Goal: Task Accomplishment & Management: Use online tool/utility

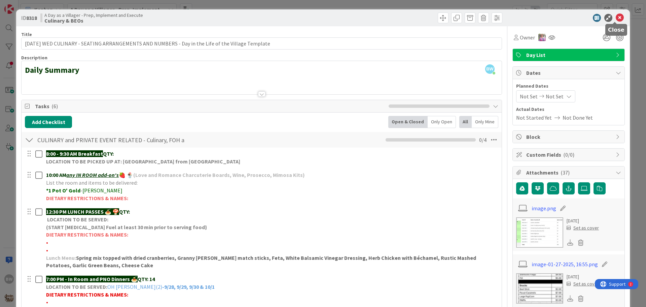
click at [616, 16] on icon at bounding box center [620, 18] width 8 height 8
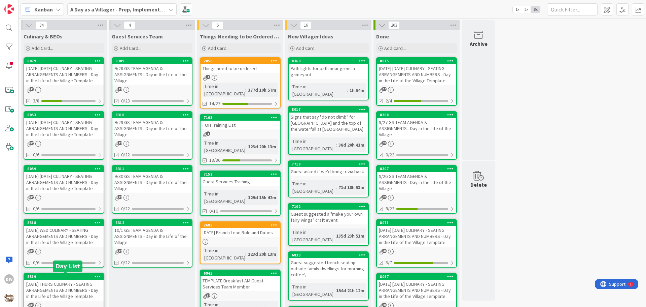
click at [54, 275] on div "8319" at bounding box center [65, 276] width 76 height 5
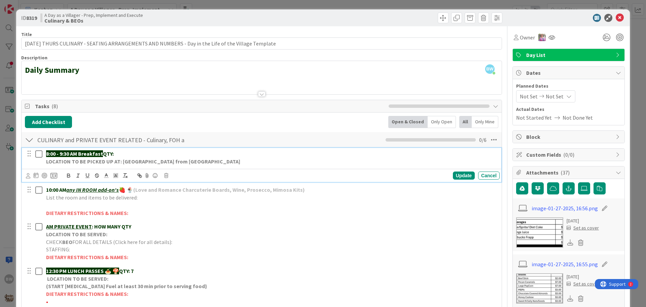
click at [122, 151] on p "8:00 - 9:30 AM Breakfast QTY:" at bounding box center [271, 154] width 451 height 8
drag, startPoint x: 124, startPoint y: 153, endPoint x: 120, endPoint y: 151, distance: 3.9
click at [120, 151] on strong "QTY: 2-[PERSON_NAME]" at bounding box center [131, 153] width 57 height 7
click at [154, 147] on div "8:00 - 9:30 AM Breakfast QTY: 2-[PERSON_NAME] LOCATION TO BE PICKED UP AT: WILL…" at bounding box center [262, 295] width 474 height 296
click at [148, 149] on div "8:00 - 9:30 AM Breakfast QTY: 2-LL [PERSON_NAME] LOCATION TO BE PICKED UP AT: […" at bounding box center [271, 157] width 456 height 19
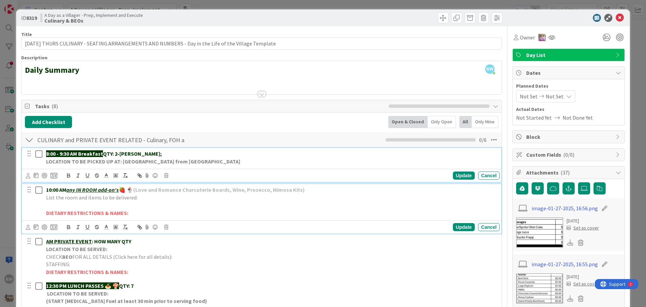
click at [158, 197] on p "List the room and items to be delivered:" at bounding box center [271, 198] width 451 height 8
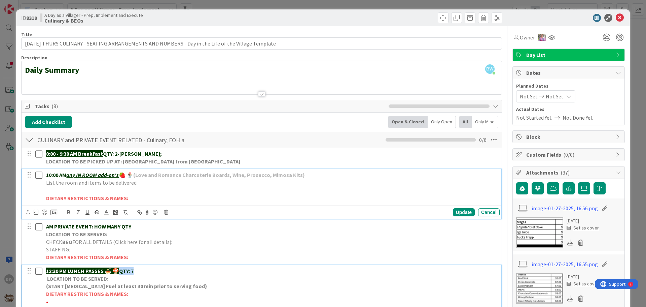
drag, startPoint x: 122, startPoint y: 272, endPoint x: 136, endPoint y: 271, distance: 13.8
click at [136, 271] on p "12:30 PM LUNCH PASSES 🍝 🍄 QTY: 7" at bounding box center [271, 271] width 451 height 8
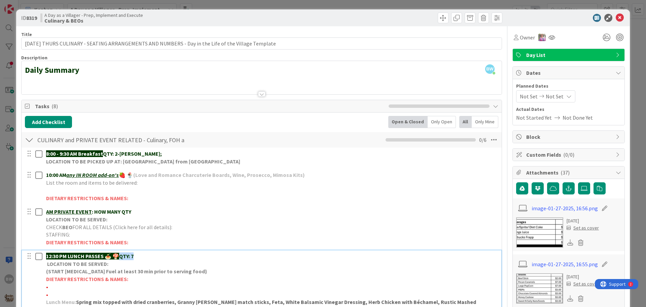
copy strong "QTY: 7"
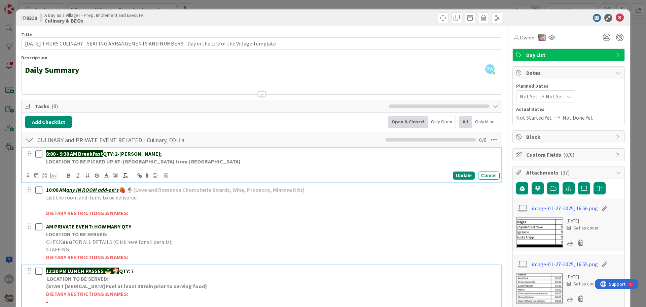
click at [158, 155] on p "8:00 - 9:30 AM Breakfast QTY: 2-[PERSON_NAME];" at bounding box center [271, 154] width 451 height 8
drag, startPoint x: 185, startPoint y: 155, endPoint x: 149, endPoint y: 151, distance: 35.9
click at [149, 151] on p "8:00 - 9:30 AM Breakfast QTY: 2-[PERSON_NAME]; 2-OH [PERSON_NAME]" at bounding box center [271, 154] width 451 height 8
copy strong "2-OH [PERSON_NAME]"
click at [462, 176] on div "Update" at bounding box center [464, 175] width 22 height 8
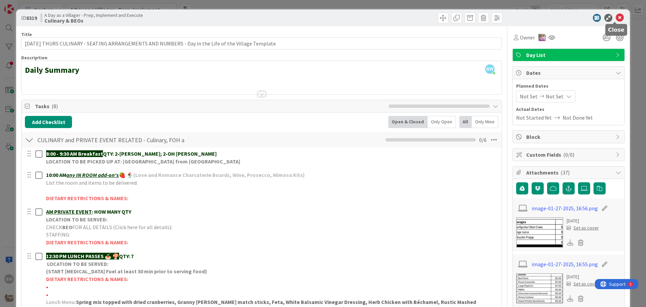
click at [617, 16] on icon at bounding box center [620, 18] width 8 height 8
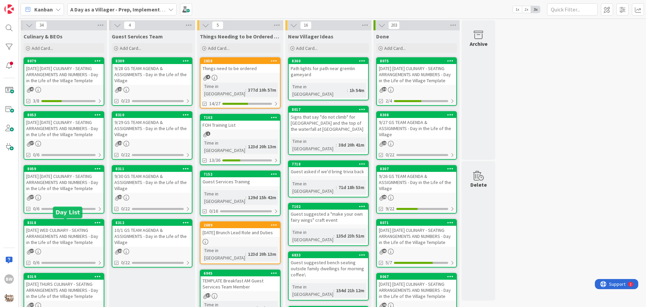
click at [59, 225] on div "8318" at bounding box center [63, 222] width 79 height 6
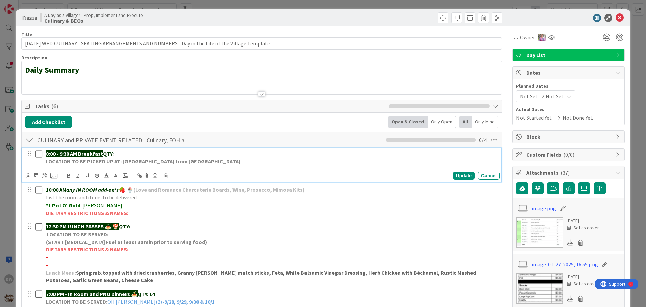
click at [116, 153] on p "8:00 - 9:30 AM Breakfast QTY:" at bounding box center [271, 154] width 451 height 8
click at [456, 175] on div "Update" at bounding box center [464, 175] width 22 height 8
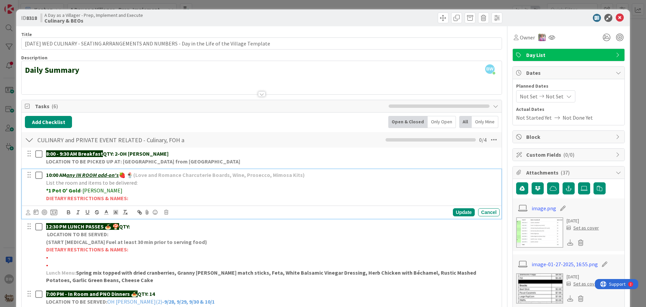
click at [314, 175] on p "10:00 AM any IN ROOM add-on's 🍓 🍨 (Love and Romance Charcuterie Boards, Wine, P…" at bounding box center [271, 175] width 451 height 8
drag, startPoint x: 322, startPoint y: 172, endPoint x: 304, endPoint y: 173, distance: 17.6
click at [304, 173] on p "10:00 AM any IN ROOM add-on's 🍓 🍨 (Love and Romance Charcuterie Boards, Wine, P…" at bounding box center [271, 175] width 451 height 8
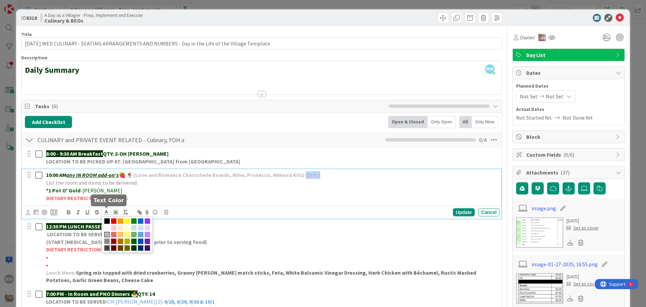
click at [106, 212] on icon at bounding box center [106, 212] width 6 height 6
click at [135, 248] on span at bounding box center [133, 247] width 5 height 5
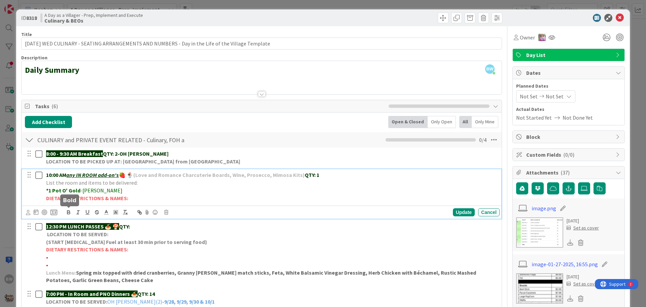
click at [67, 210] on icon "button" at bounding box center [69, 212] width 6 height 6
click at [68, 213] on icon "button" at bounding box center [68, 213] width 3 height 2
click at [333, 176] on p "10:00 AM any IN ROOM add-on's 🍓 🍨 (Love and Romance Charcuterie Boards, Wine, P…" at bounding box center [271, 175] width 451 height 8
click at [145, 183] on p "List the room and items to be delivered:" at bounding box center [271, 183] width 451 height 8
click at [459, 209] on div "Update" at bounding box center [464, 212] width 22 height 8
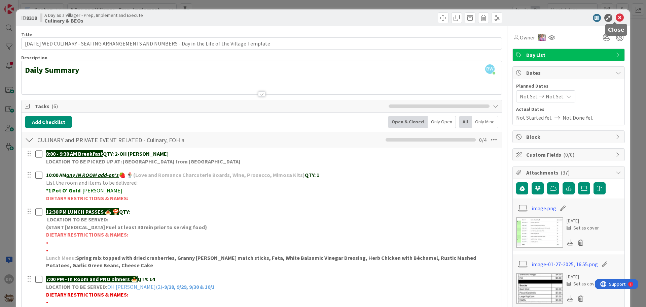
click at [616, 16] on icon at bounding box center [620, 18] width 8 height 8
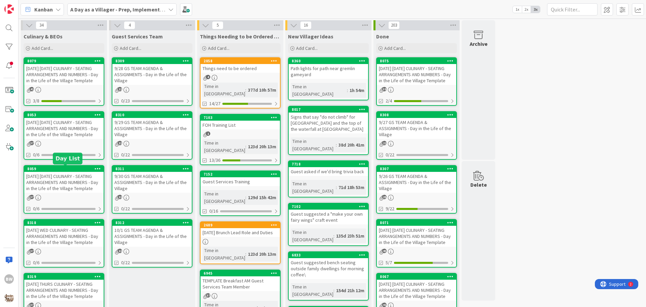
click at [58, 171] on div "8059" at bounding box center [65, 168] width 76 height 5
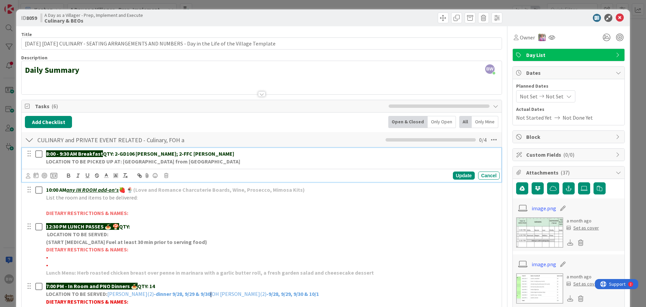
click at [190, 152] on p "8:00 - 9:30 AM Breakfast QTY: 2-GD106 [PERSON_NAME]; 2-FFC [PERSON_NAME]" at bounding box center [271, 154] width 451 height 8
drag, startPoint x: 207, startPoint y: 152, endPoint x: 236, endPoint y: 152, distance: 28.3
click at [236, 152] on p "8:00 - 9:30 AM Breakfast QTY: 2-GD106 [PERSON_NAME]; 2-FFC [PERSON_NAME]; 2-OH …" at bounding box center [271, 154] width 451 height 8
click at [462, 174] on div "Update" at bounding box center [464, 175] width 22 height 8
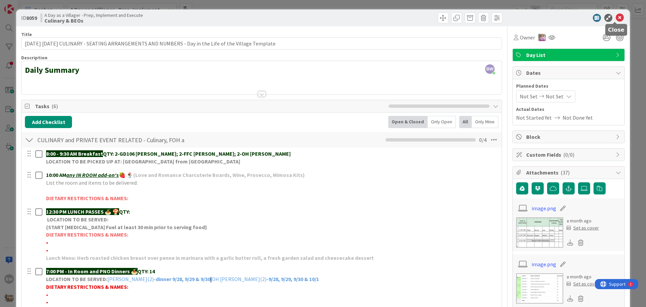
click at [616, 19] on icon at bounding box center [620, 18] width 8 height 8
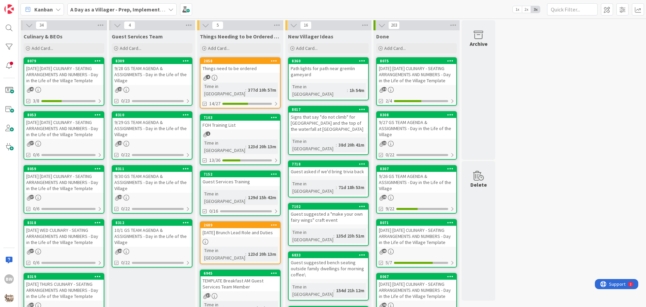
click at [57, 119] on div "[DATE] [DATE] CULINARY - SEATING ARRANGEMENTS AND NUMBERS - Day in the Life of …" at bounding box center [63, 128] width 79 height 21
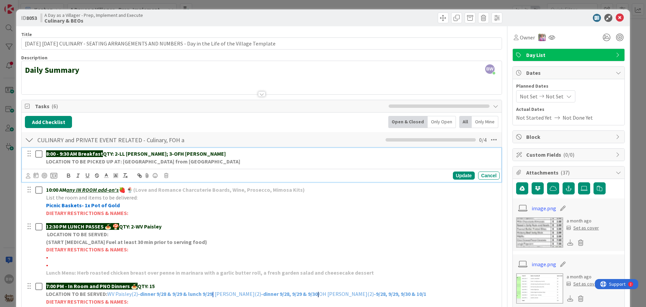
click at [176, 155] on strong "QTY: 2-LL [PERSON_NAME]; 3-OFH [PERSON_NAME]" at bounding box center [164, 153] width 123 height 7
drag, startPoint x: 194, startPoint y: 155, endPoint x: 232, endPoint y: 154, distance: 38.4
click at [232, 154] on p "8:00 - 9:30 AM Breakfast QTY: 2-[PERSON_NAME]; 3-OFH [PERSON_NAME]; 2-OH [PERSO…" at bounding box center [271, 154] width 451 height 8
click at [458, 177] on div "Update" at bounding box center [464, 175] width 22 height 8
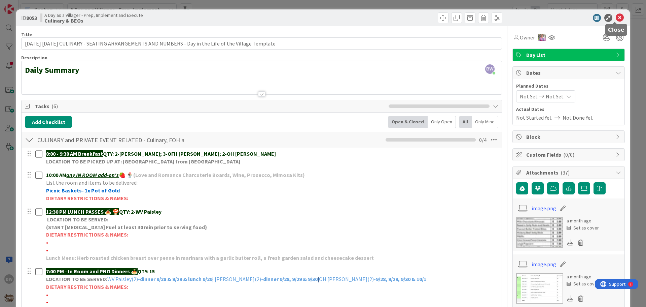
click at [616, 18] on icon at bounding box center [620, 18] width 8 height 8
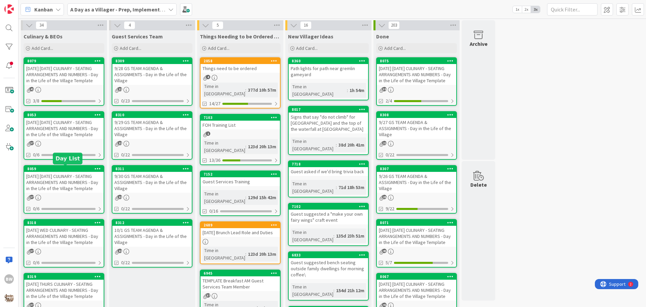
click at [57, 170] on div "8059" at bounding box center [65, 168] width 76 height 5
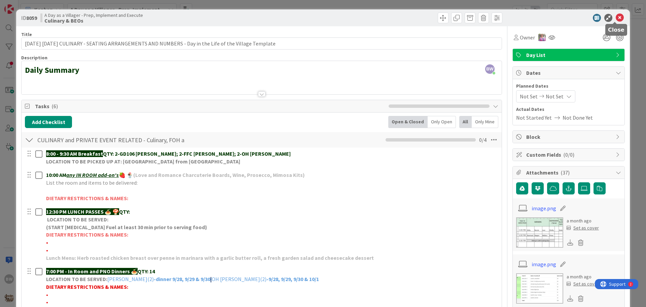
click at [616, 14] on icon at bounding box center [620, 18] width 8 height 8
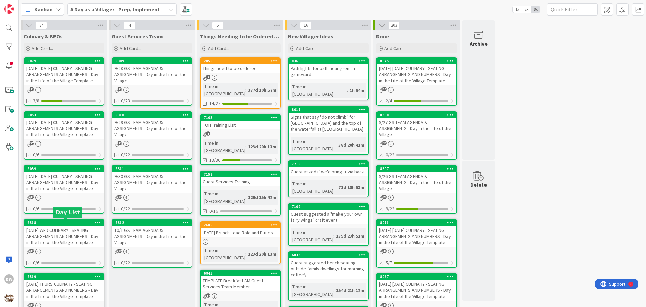
click at [69, 223] on div "8318" at bounding box center [65, 222] width 76 height 5
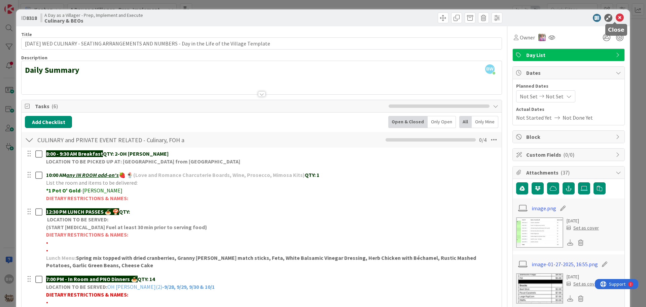
click at [616, 17] on icon at bounding box center [620, 18] width 8 height 8
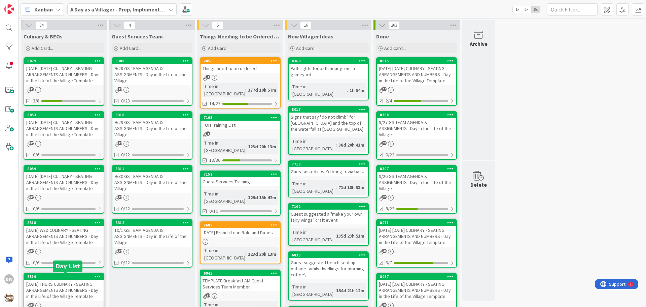
click at [59, 278] on div "8319" at bounding box center [65, 276] width 76 height 5
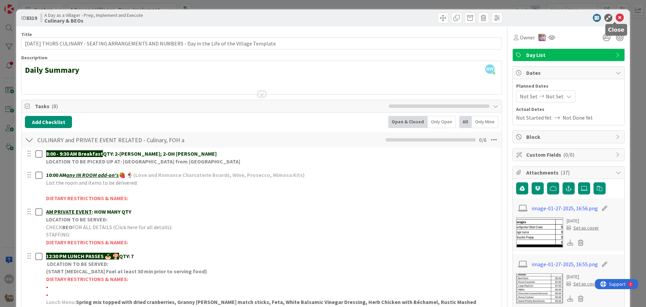
click at [617, 16] on icon at bounding box center [620, 18] width 8 height 8
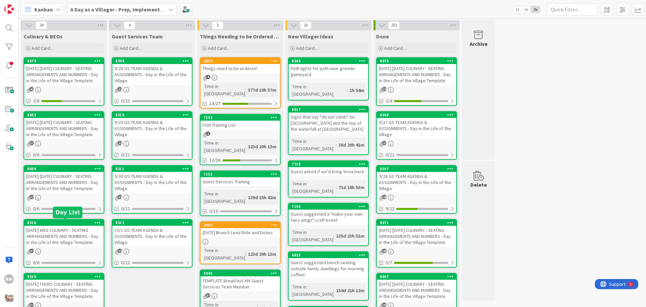
click at [66, 222] on div "8318" at bounding box center [65, 222] width 76 height 5
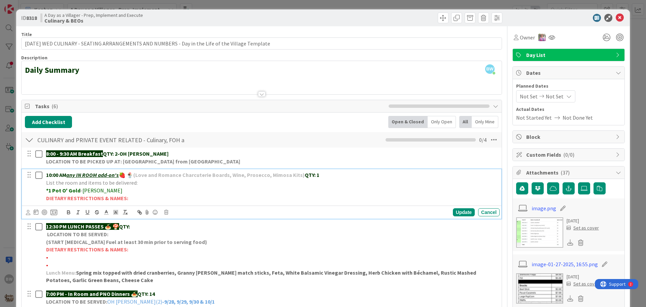
click at [140, 183] on p "List the room and items to be delivered:" at bounding box center [271, 183] width 451 height 8
click at [137, 183] on p "List the room and items to be delivered:" at bounding box center [271, 183] width 451 height 8
drag, startPoint x: 198, startPoint y: 181, endPoint x: 136, endPoint y: 186, distance: 62.1
click at [136, 186] on p "List the room and items to be delivered: ASK [PERSON_NAME] WHICH ROOM" at bounding box center [271, 183] width 451 height 8
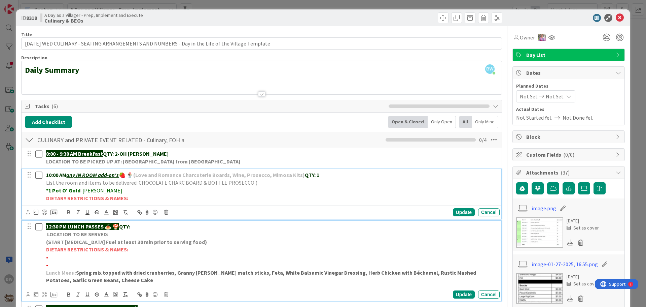
click at [278, 261] on p "•" at bounding box center [271, 265] width 451 height 8
click at [259, 185] on p "List the room and items to be delivered: CHOCOLATE CHARC BOARD & BOTTLE PROSECC…" at bounding box center [271, 183] width 451 height 8
